Goal: Obtain resource: Download file/media

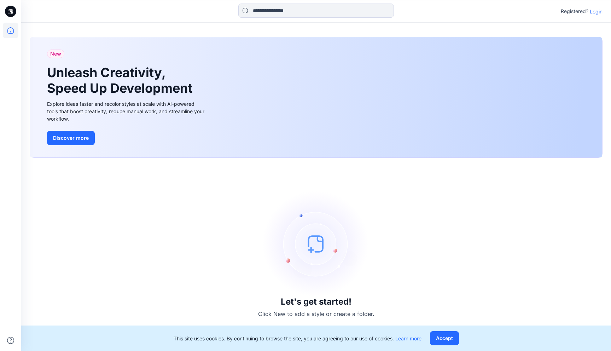
click at [12, 7] on icon at bounding box center [10, 11] width 11 height 11
click at [259, 9] on p "Login" at bounding box center [596, 11] width 13 height 7
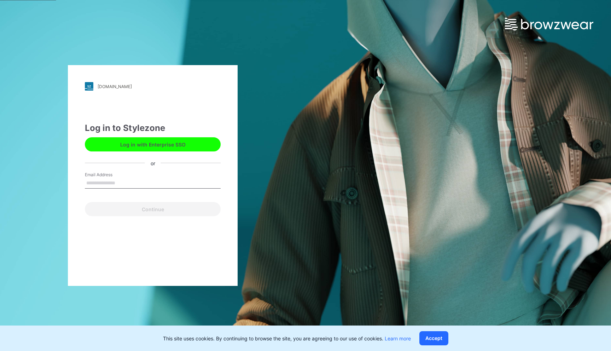
click at [140, 184] on input "Email Address" at bounding box center [153, 183] width 136 height 11
click at [181, 147] on button "Log in with Enterprise SSO" at bounding box center [153, 144] width 136 height 14
click at [146, 144] on button "Log in with Enterprise SSO" at bounding box center [153, 144] width 136 height 14
click at [132, 149] on button "Log in with Enterprise SSO" at bounding box center [153, 144] width 136 height 14
click at [166, 138] on button "Log in with Enterprise SSO" at bounding box center [153, 144] width 136 height 14
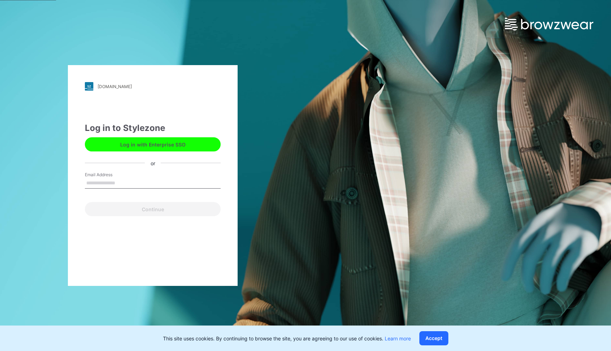
click at [132, 182] on input "Email Address" at bounding box center [153, 183] width 136 height 11
type input "**********"
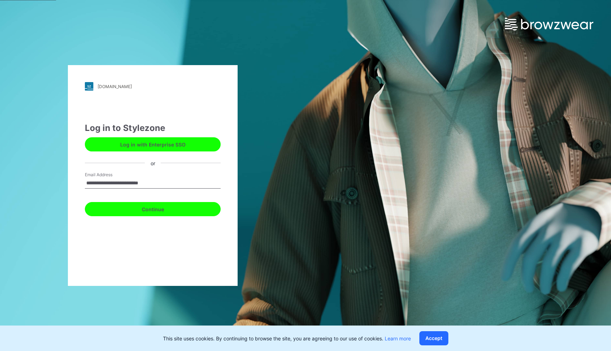
click at [149, 209] on button "Continue" at bounding box center [153, 209] width 136 height 14
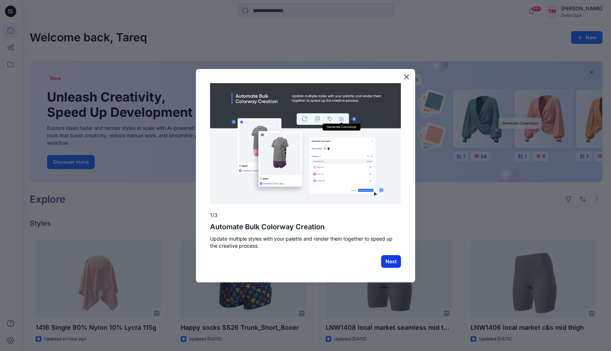
click at [397, 262] on button "Next" at bounding box center [391, 261] width 20 height 13
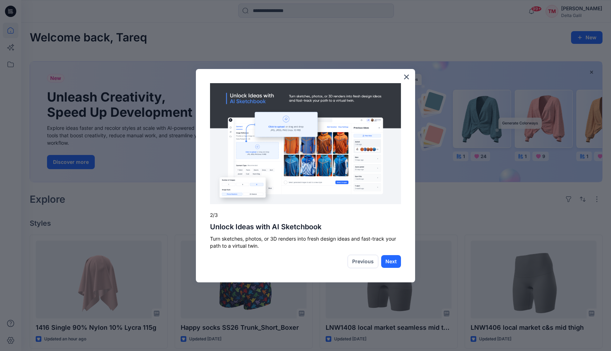
click at [397, 262] on button "Next" at bounding box center [391, 261] width 20 height 13
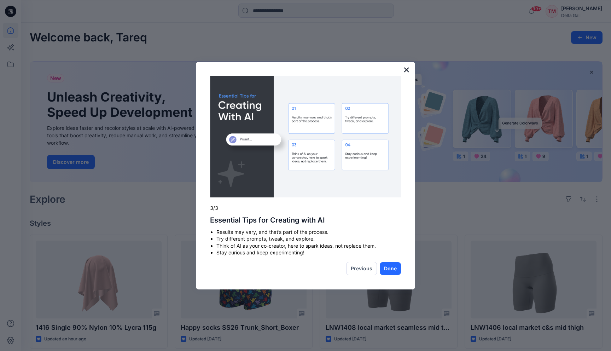
click at [406, 67] on button "×" at bounding box center [406, 69] width 7 height 11
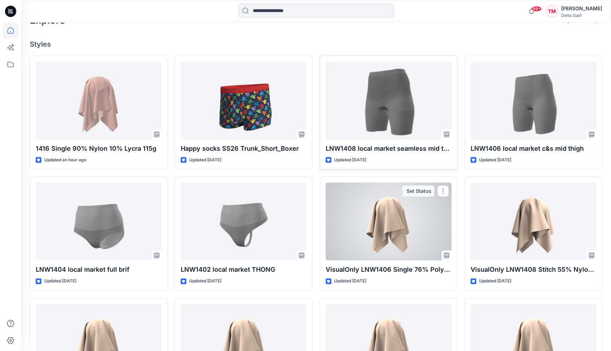
scroll to position [171, 0]
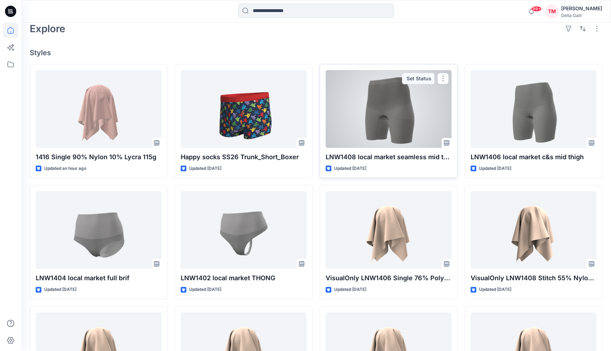
click at [389, 103] on div at bounding box center [389, 109] width 126 height 78
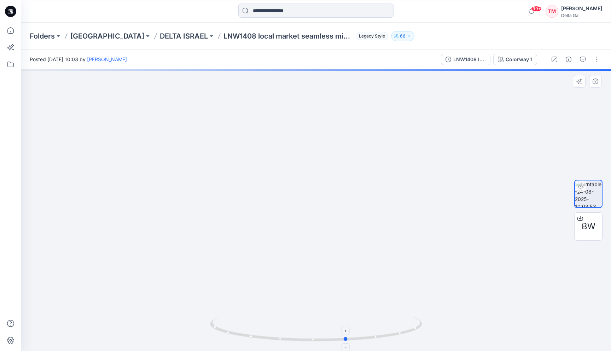
drag, startPoint x: 318, startPoint y: 342, endPoint x: 379, endPoint y: 337, distance: 61.1
click at [380, 337] on icon at bounding box center [317, 330] width 214 height 27
drag, startPoint x: 376, startPoint y: 338, endPoint x: 409, endPoint y: 329, distance: 34.6
click at [378, 335] on circle at bounding box center [376, 337] width 4 height 4
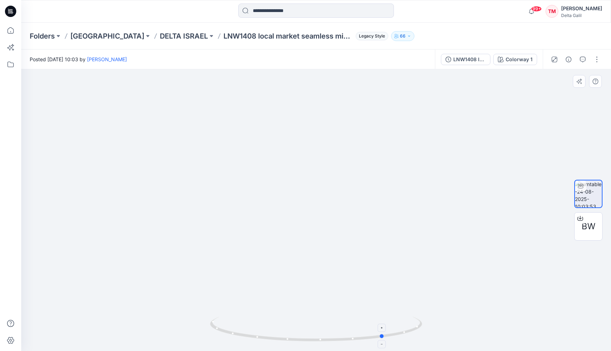
drag, startPoint x: 317, startPoint y: 342, endPoint x: 282, endPoint y: 341, distance: 35.4
click at [282, 341] on icon at bounding box center [317, 330] width 214 height 27
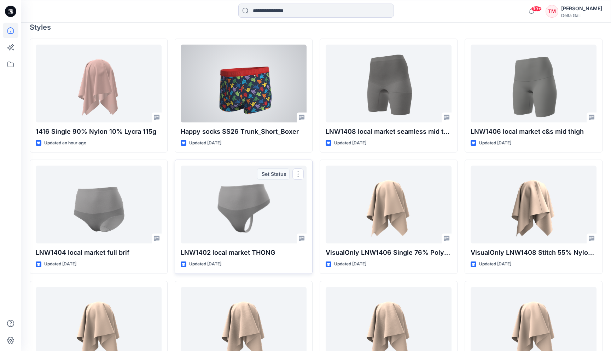
scroll to position [186, 0]
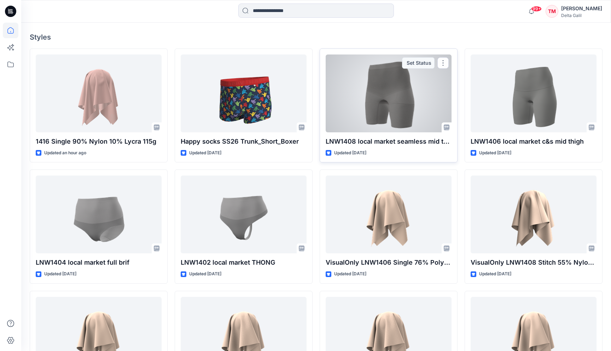
click at [386, 119] on div at bounding box center [389, 93] width 126 height 78
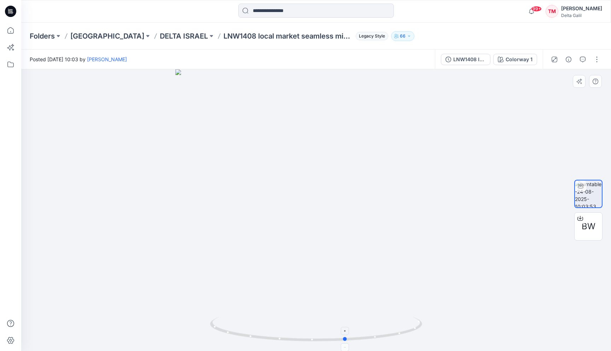
drag, startPoint x: 318, startPoint y: 342, endPoint x: 347, endPoint y: 340, distance: 29.8
click at [348, 339] on icon at bounding box center [317, 330] width 214 height 27
drag, startPoint x: 348, startPoint y: 341, endPoint x: 369, endPoint y: 341, distance: 20.5
click at [369, 341] on icon at bounding box center [317, 330] width 214 height 27
drag, startPoint x: 367, startPoint y: 339, endPoint x: 387, endPoint y: 339, distance: 20.2
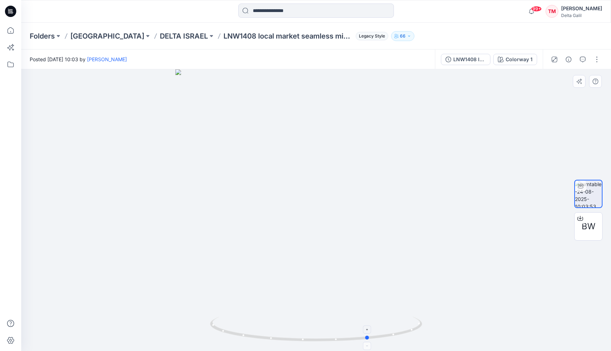
click at [387, 339] on icon at bounding box center [317, 330] width 214 height 27
drag, startPoint x: 386, startPoint y: 337, endPoint x: 411, endPoint y: 337, distance: 25.5
click at [412, 337] on icon at bounding box center [317, 330] width 214 height 27
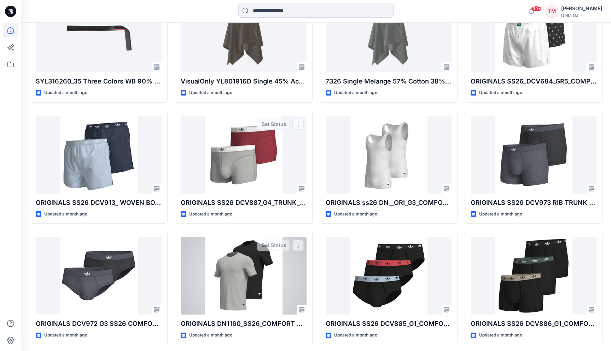
scroll to position [731, 0]
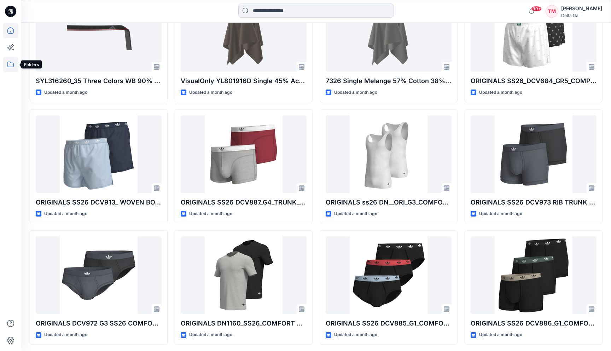
click at [11, 65] on icon at bounding box center [11, 65] width 16 height 16
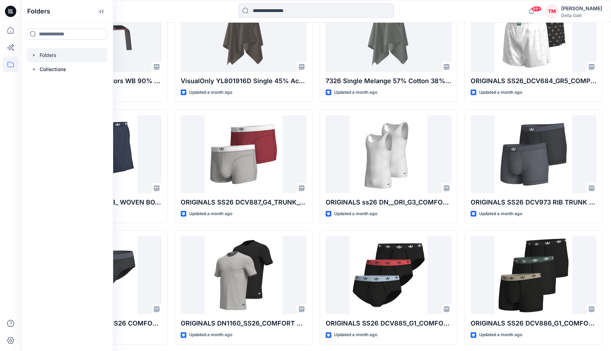
click at [57, 57] on div at bounding box center [67, 55] width 81 height 14
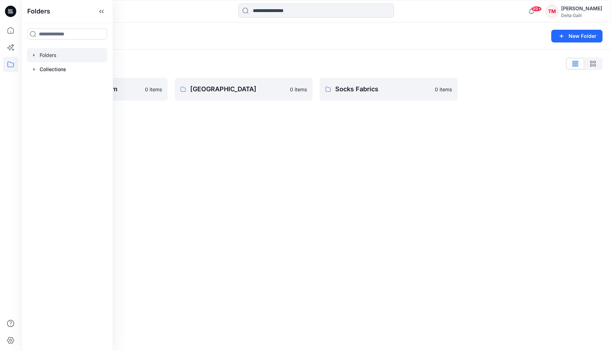
click at [158, 114] on div "Folders New Folder Folders List Active and Socks Team 0 items Delta Library 0 i…" at bounding box center [316, 187] width 590 height 328
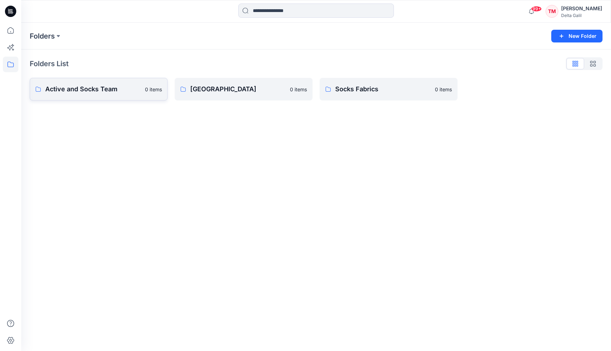
click at [115, 91] on p "Active and Socks Team" at bounding box center [93, 89] width 96 height 10
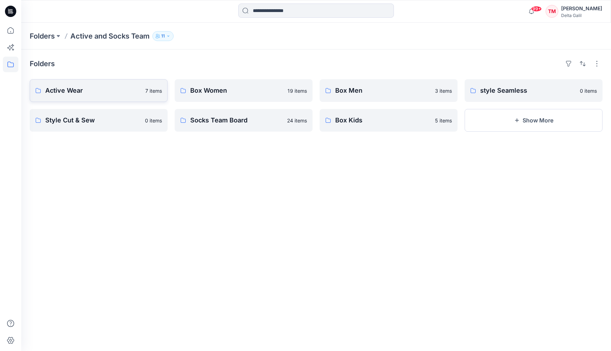
click at [106, 86] on p "Active Wear" at bounding box center [93, 91] width 96 height 10
click at [342, 96] on link "Box Men 3 items" at bounding box center [389, 90] width 138 height 23
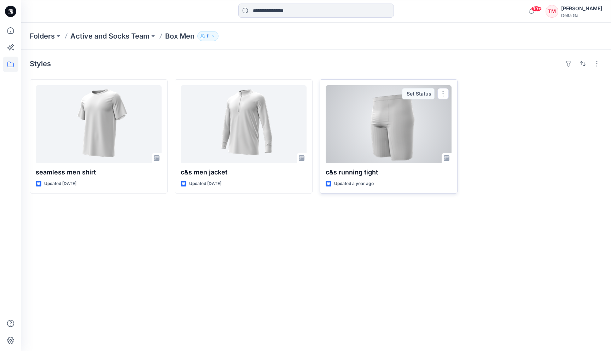
click at [399, 117] on div at bounding box center [389, 124] width 126 height 78
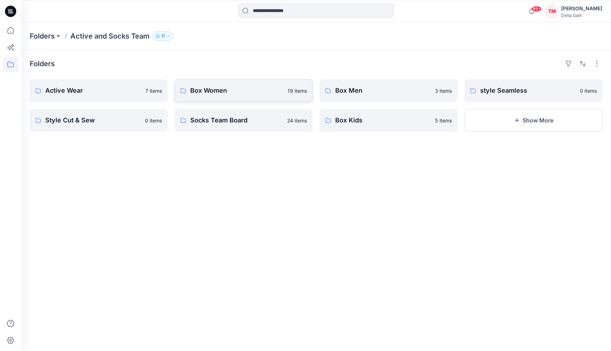
click at [206, 86] on p "Box Women" at bounding box center [236, 91] width 93 height 10
click at [406, 85] on link "Box Men 3 items" at bounding box center [389, 90] width 138 height 23
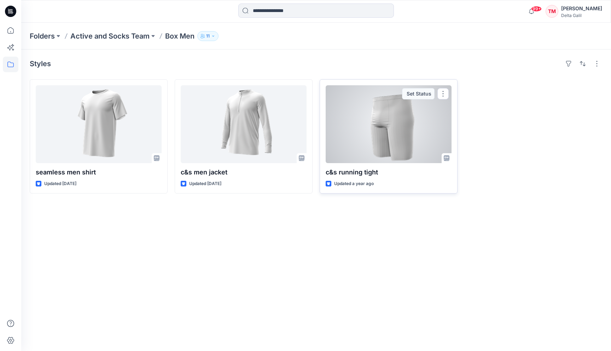
click at [391, 120] on div at bounding box center [389, 124] width 126 height 78
click at [445, 90] on button "button" at bounding box center [443, 93] width 11 height 11
click at [417, 132] on div at bounding box center [389, 124] width 126 height 78
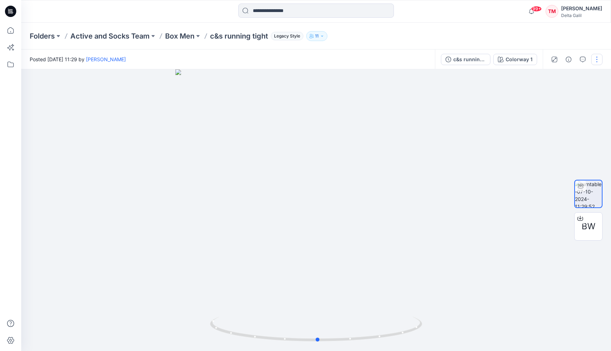
click at [594, 64] on button "button" at bounding box center [597, 59] width 11 height 11
click at [513, 94] on div at bounding box center [316, 210] width 590 height 282
click at [586, 227] on span "BW" at bounding box center [589, 226] width 14 height 13
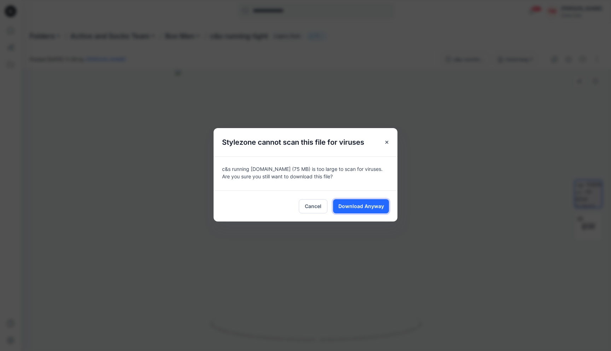
click at [356, 206] on span "Download Anyway" at bounding box center [362, 205] width 46 height 7
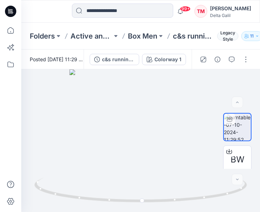
click at [243, 18] on div "99+ Notifications Doron Raz shared 1416 Single 90% Nylon 10% Lycra 115g in Seam…" at bounding box center [212, 12] width 78 height 16
